Goal: Task Accomplishment & Management: Use online tool/utility

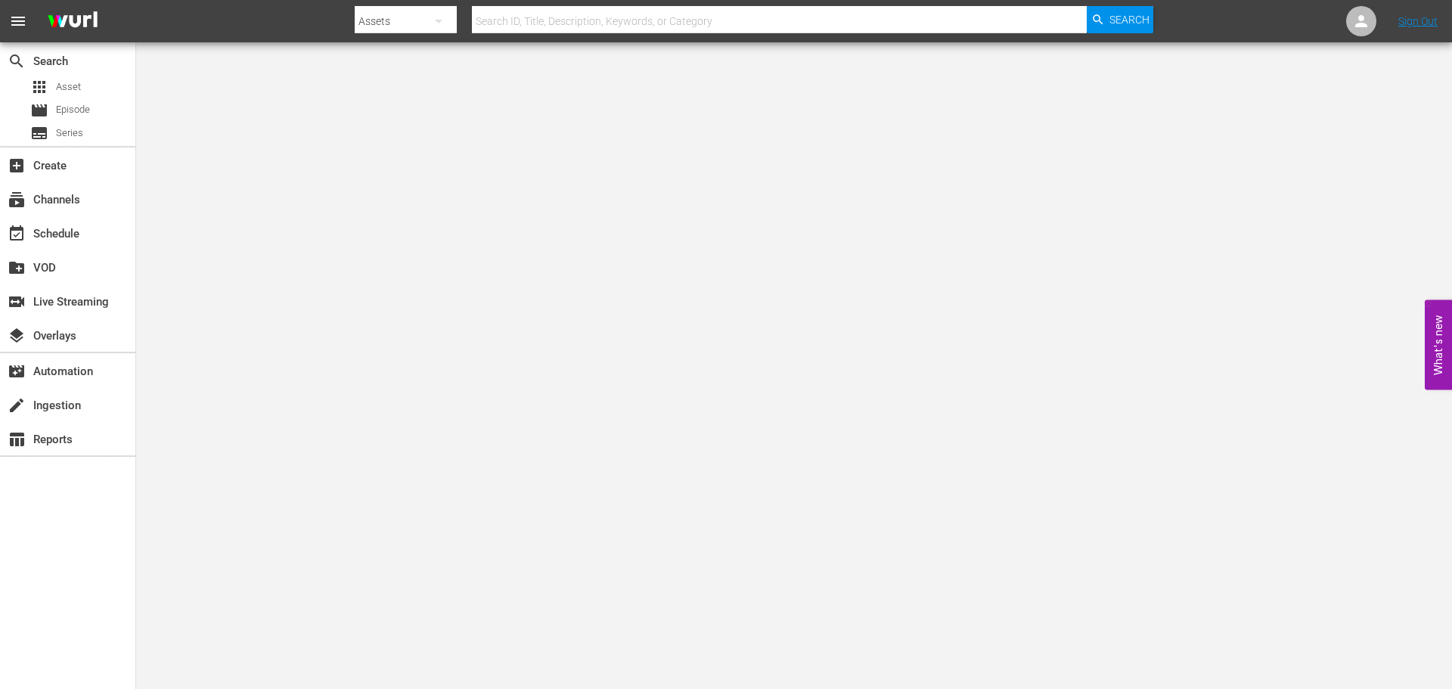
drag, startPoint x: 542, startPoint y: 21, endPoint x: 77, endPoint y: 89, distance: 470.1
click at [542, 21] on input "text" at bounding box center [779, 21] width 615 height 36
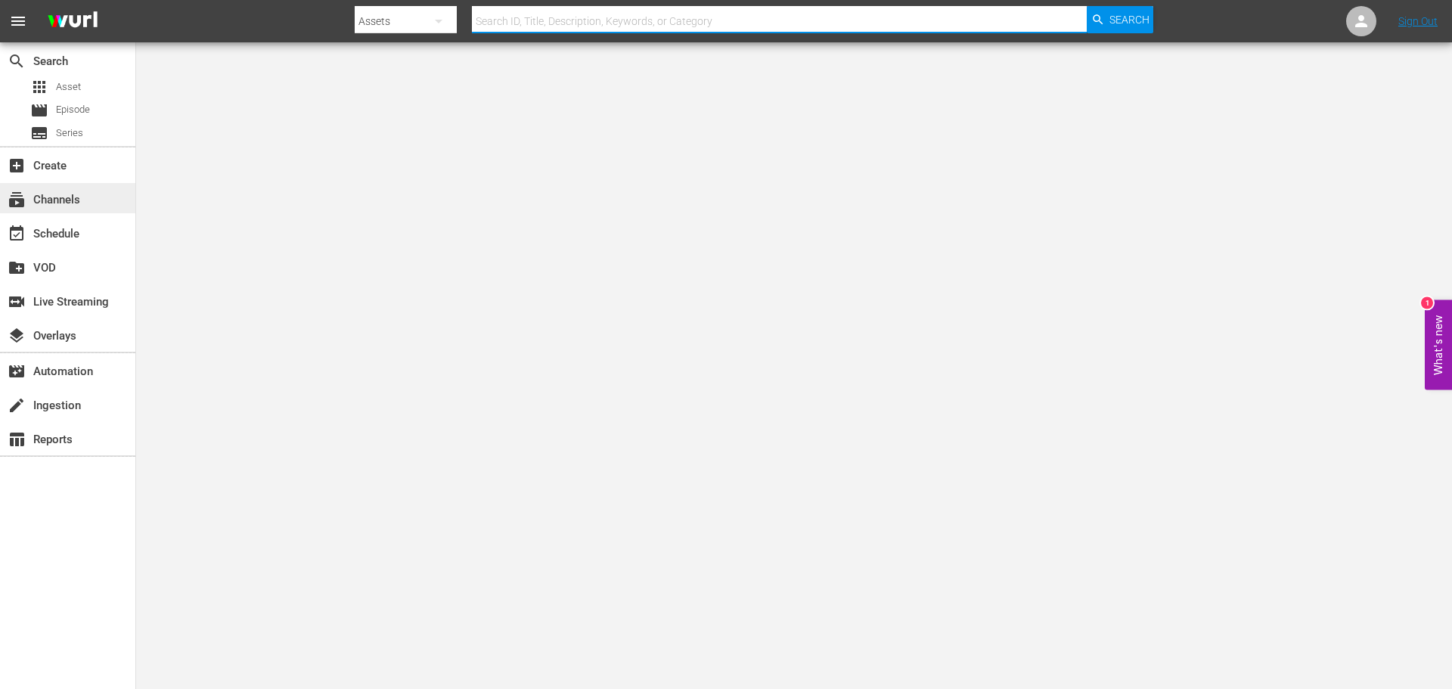
click at [68, 195] on div "subscriptions Channels" at bounding box center [42, 198] width 85 height 14
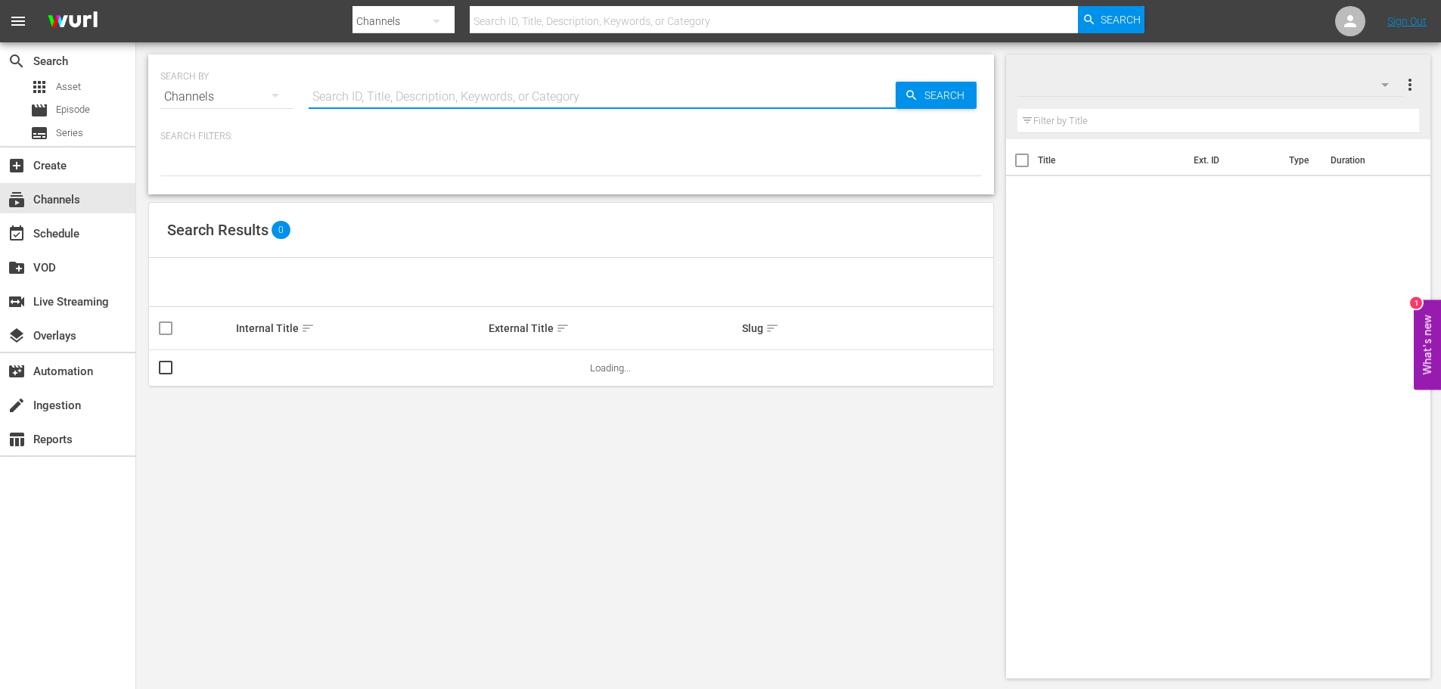
click at [356, 101] on input "text" at bounding box center [602, 97] width 587 height 36
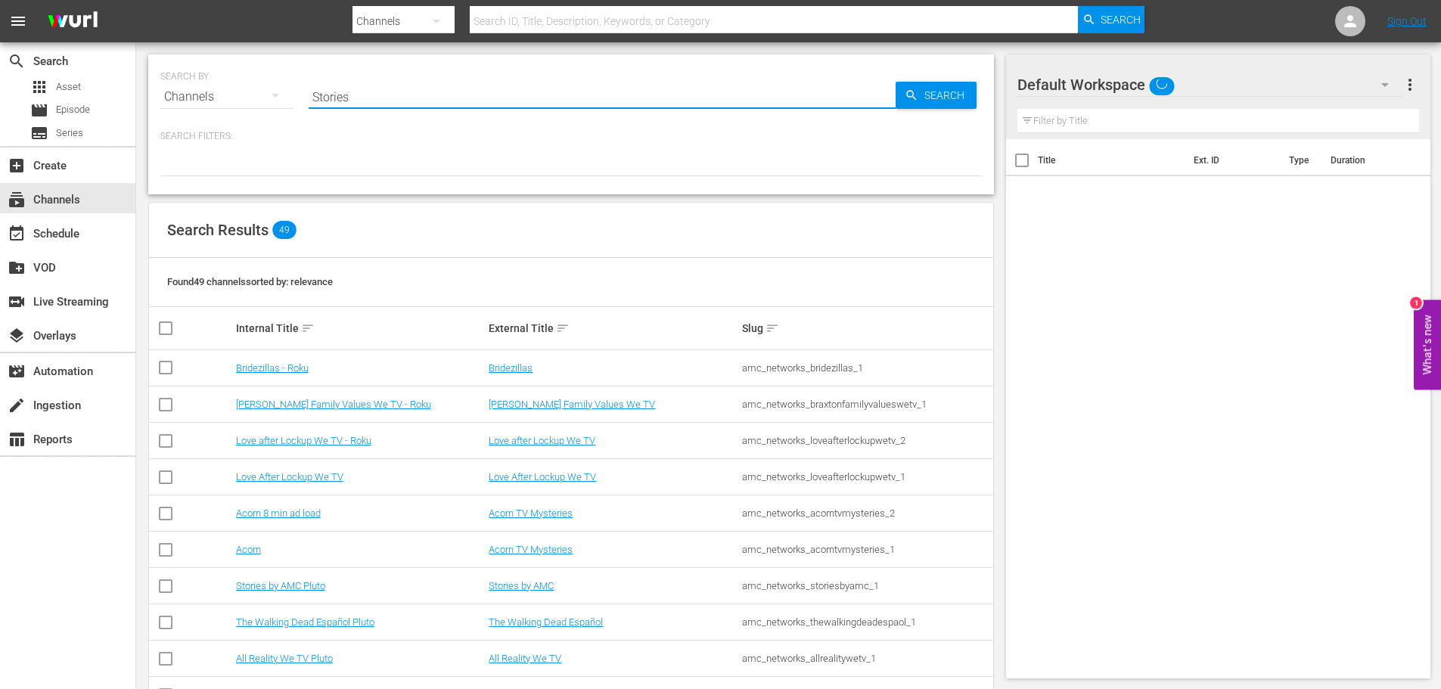
type input "stories by amc"
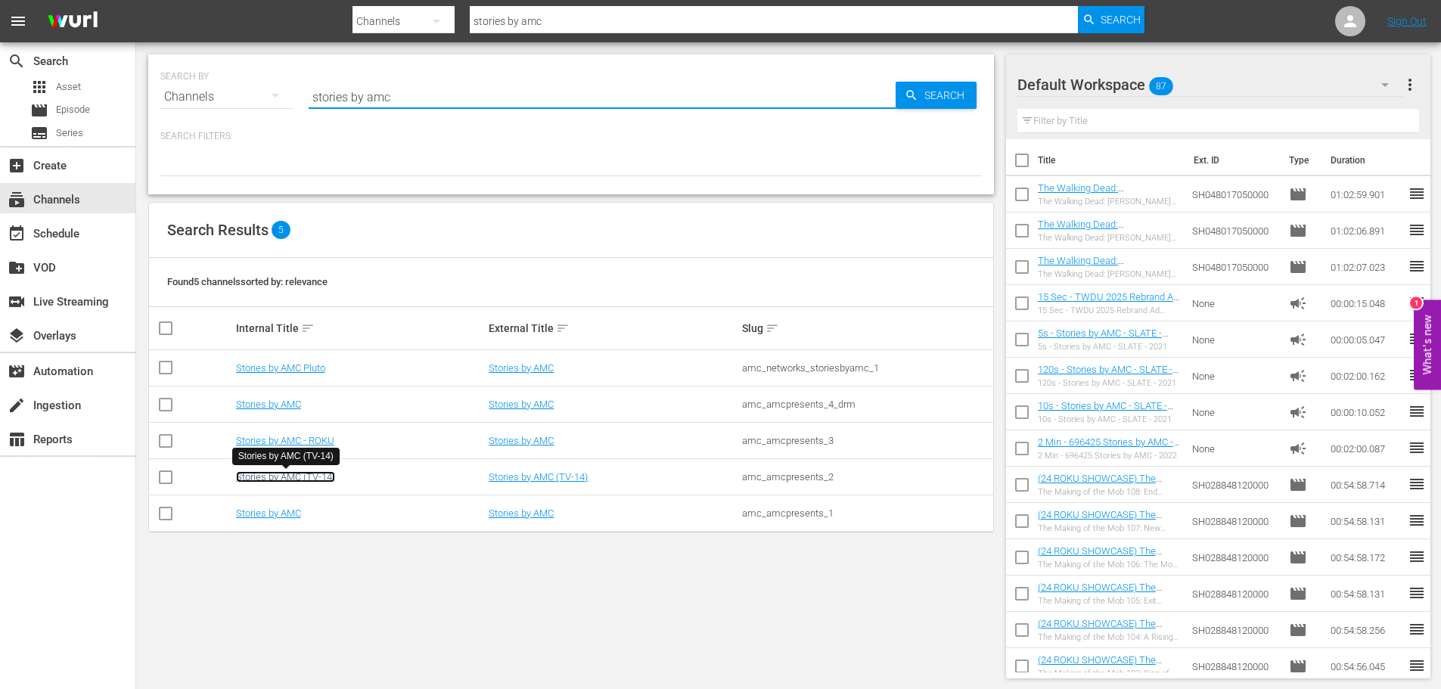
click at [307, 481] on link "Stories by AMC (TV-14)" at bounding box center [285, 476] width 99 height 11
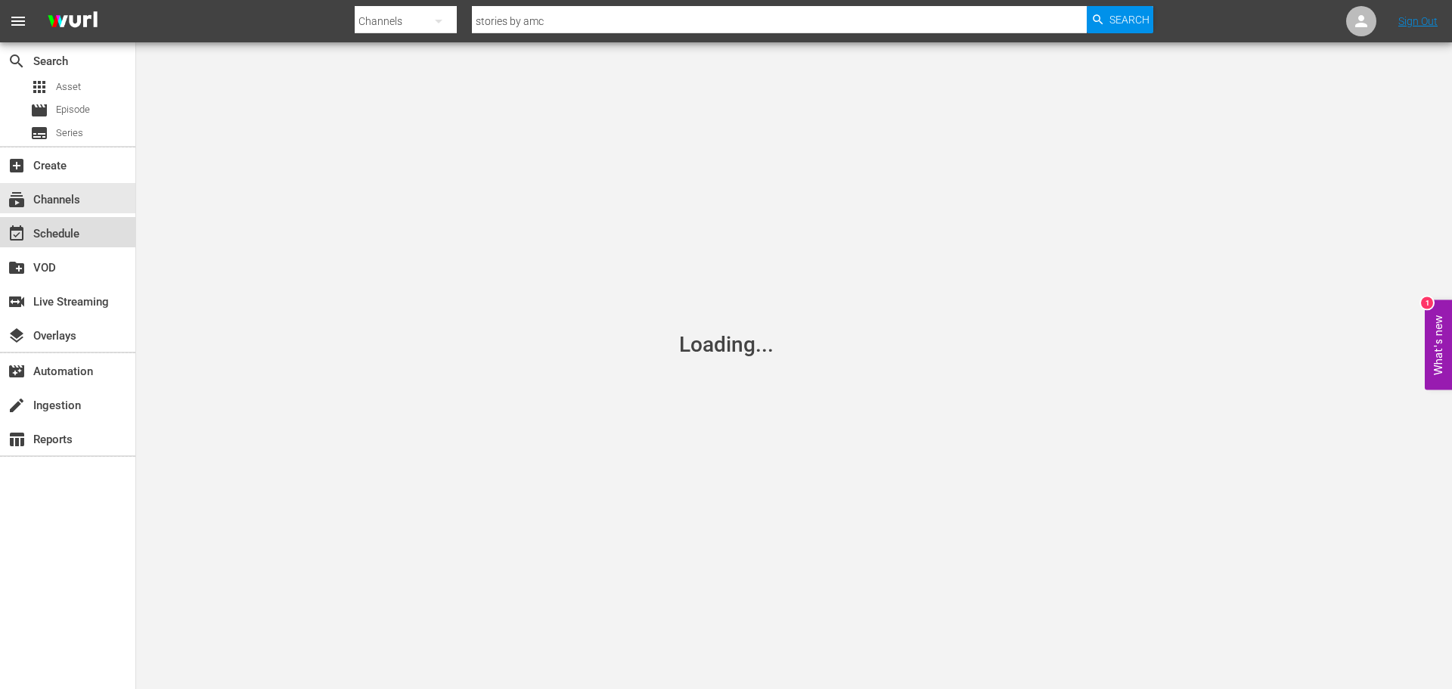
click at [88, 234] on div "event_available Schedule" at bounding box center [67, 232] width 135 height 30
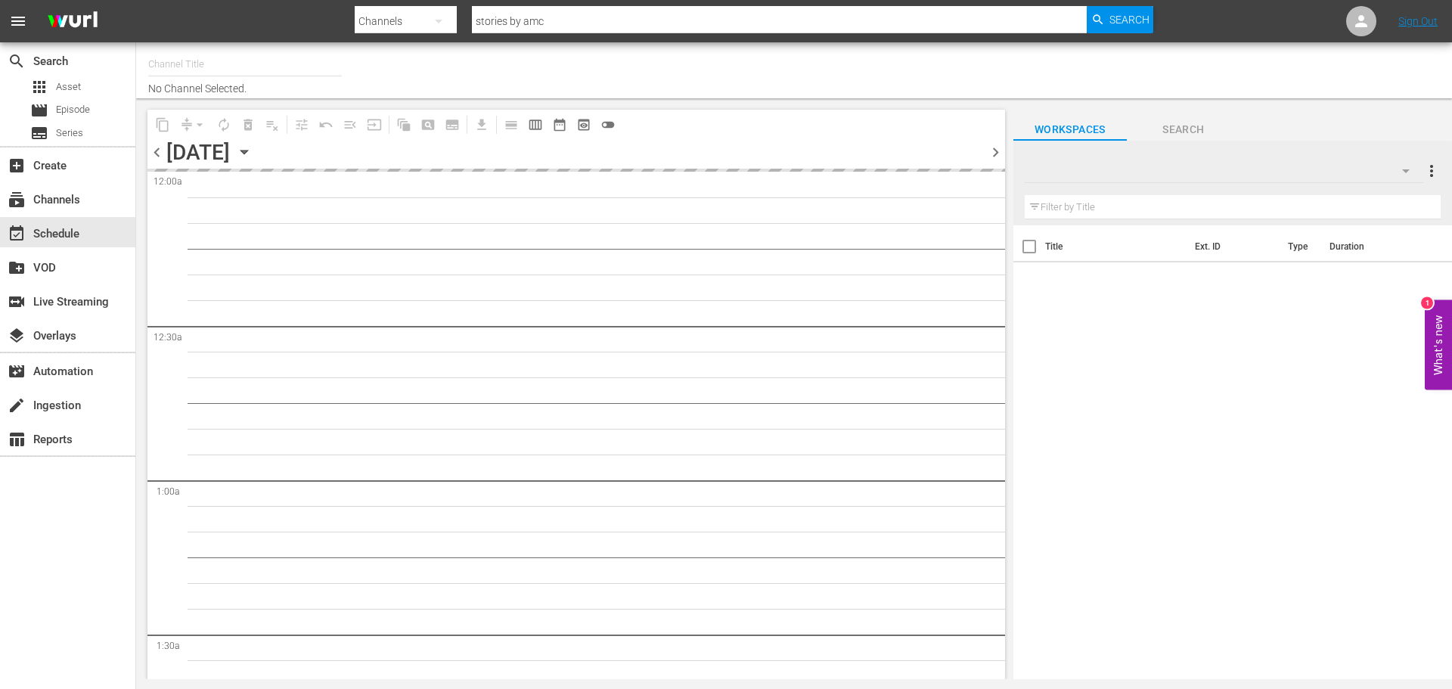
click at [253, 155] on icon "button" at bounding box center [244, 152] width 17 height 17
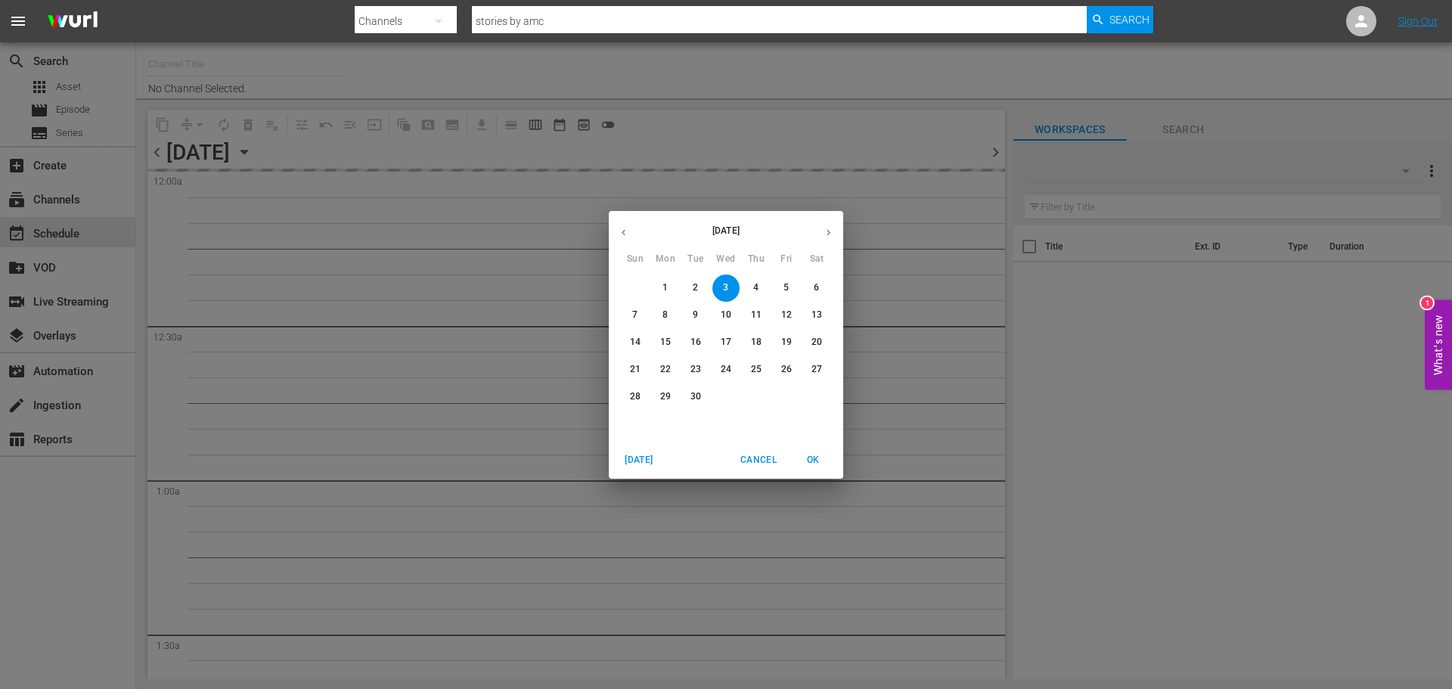
click at [638, 344] on p "14" at bounding box center [635, 342] width 11 height 13
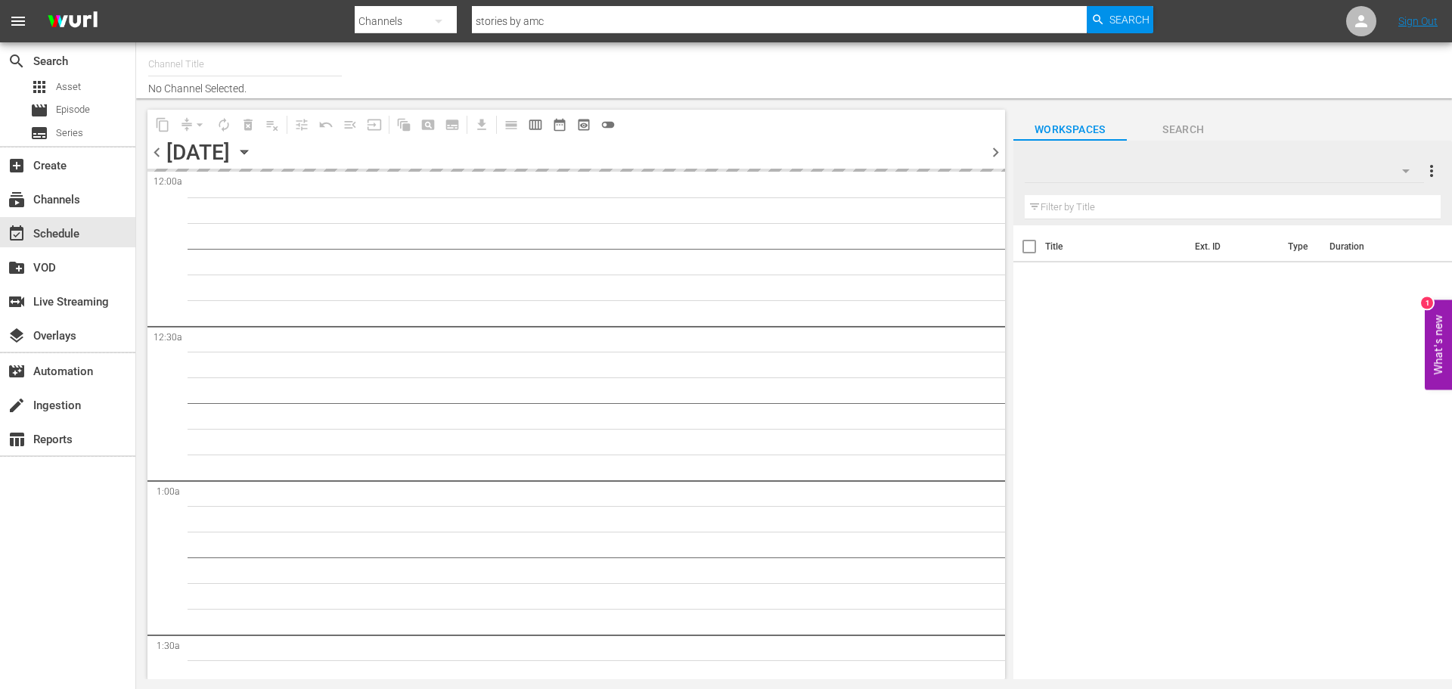
type input "Stories by AMC (TV-14) (663)"
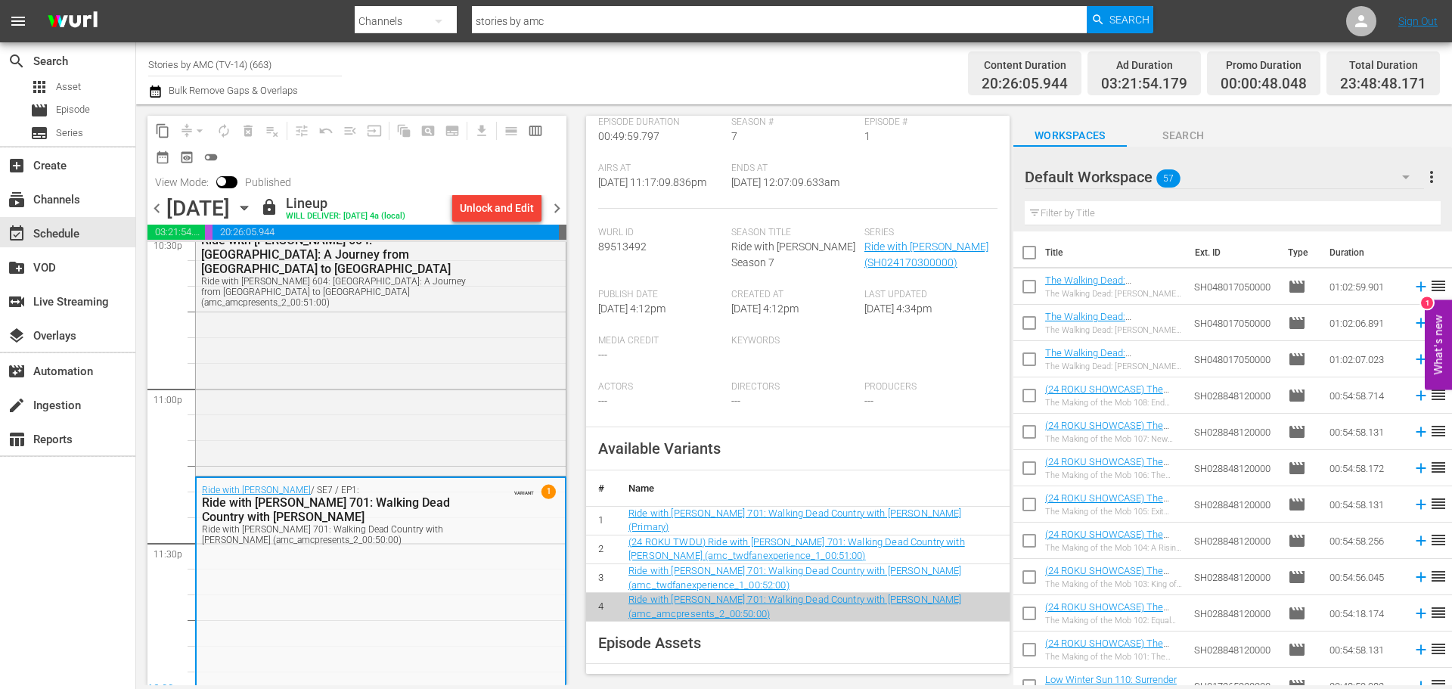
scroll to position [314, 0]
